Goal: Register for event/course

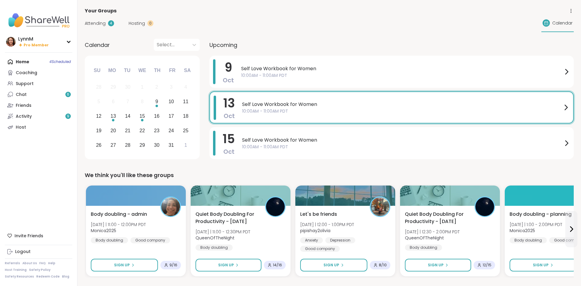
click at [23, 61] on div "Home 4 Scheduled Coaching Support Chat 6 Friends Activity 9 Host" at bounding box center [38, 94] width 67 height 76
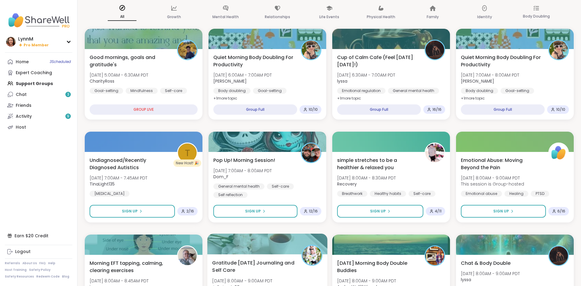
scroll to position [49, 0]
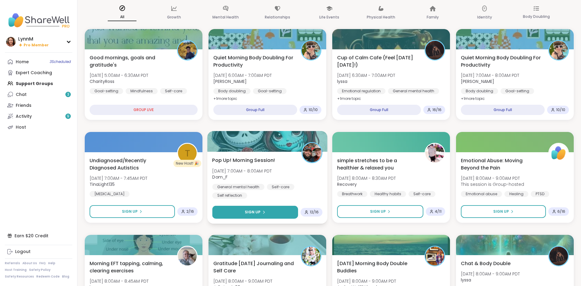
click at [247, 213] on span "Sign Up" at bounding box center [253, 211] width 16 height 5
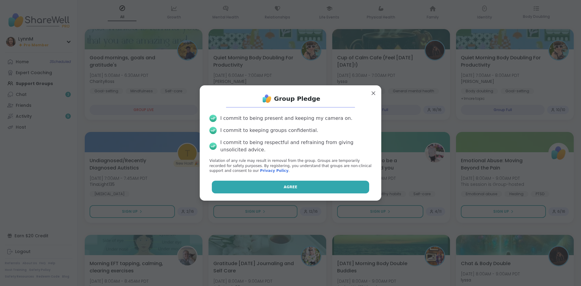
click at [258, 187] on button "Agree" at bounding box center [291, 187] width 158 height 13
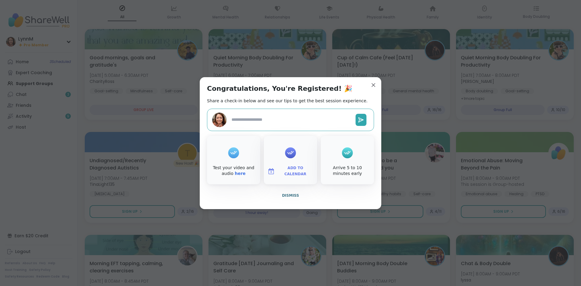
type textarea "*"
